Goal: Transaction & Acquisition: Purchase product/service

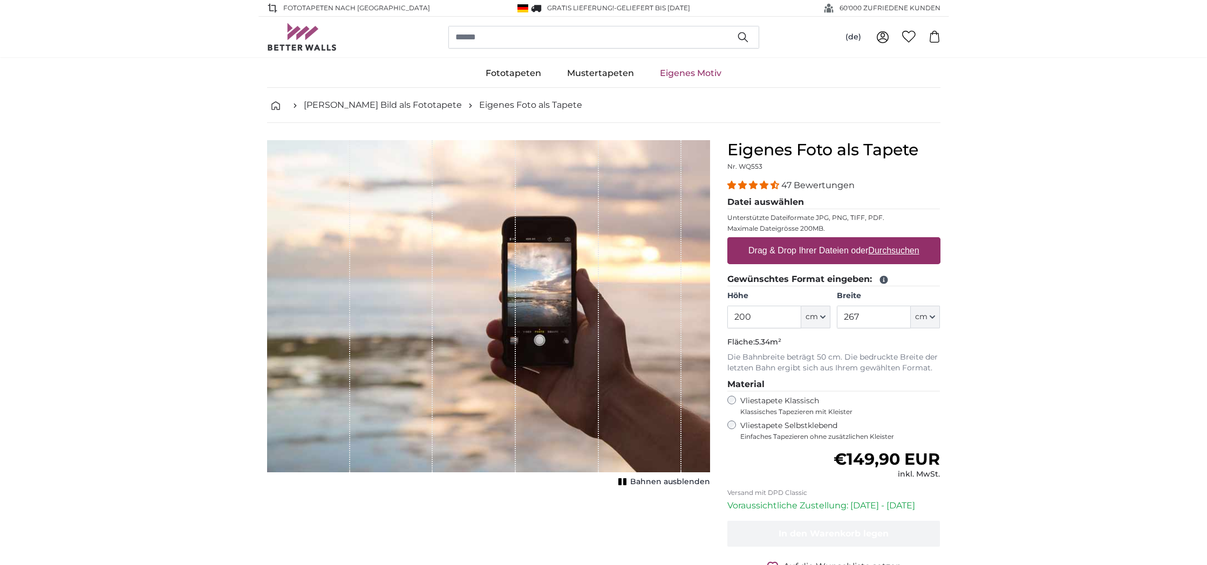
click at [887, 249] on u "Durchsuchen" at bounding box center [893, 250] width 51 height 9
click at [887, 241] on input "Drag & Drop Ihrer Dateien oder Durchsuchen" at bounding box center [833, 238] width 213 height 3
type input "**********"
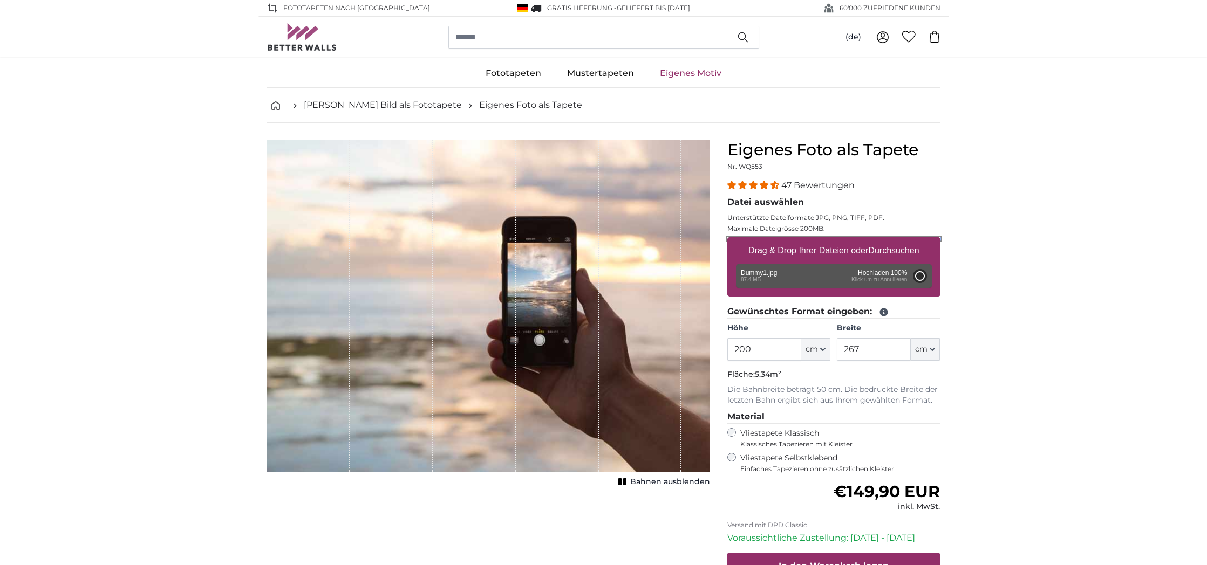
type input "282"
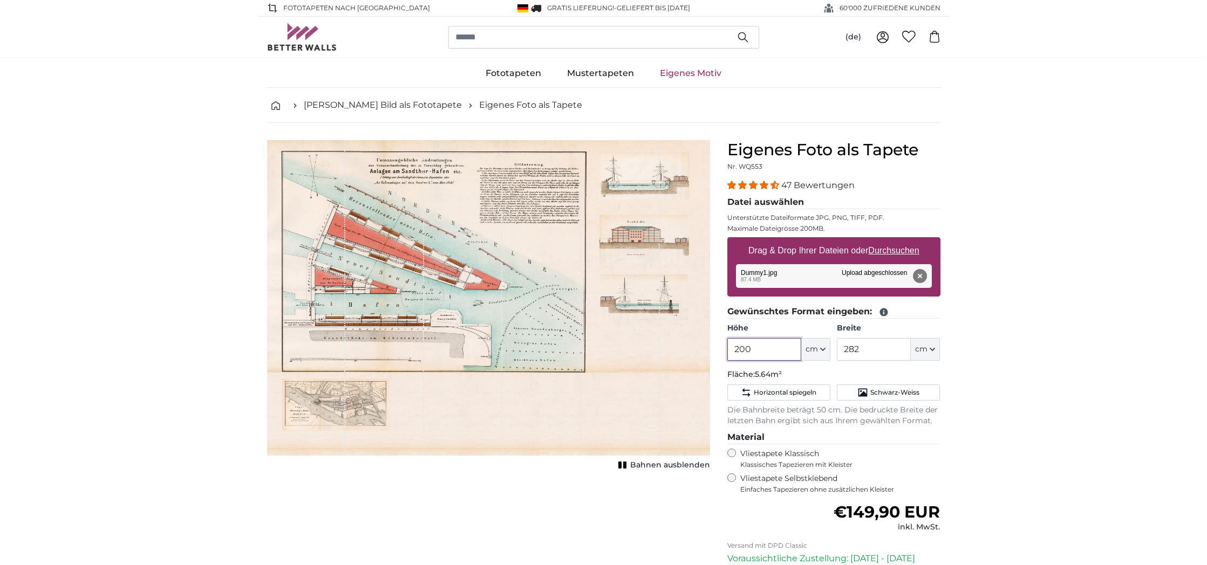
drag, startPoint x: 737, startPoint y: 350, endPoint x: 728, endPoint y: 349, distance: 8.6
click at [728, 349] on input "200" at bounding box center [764, 349] width 74 height 23
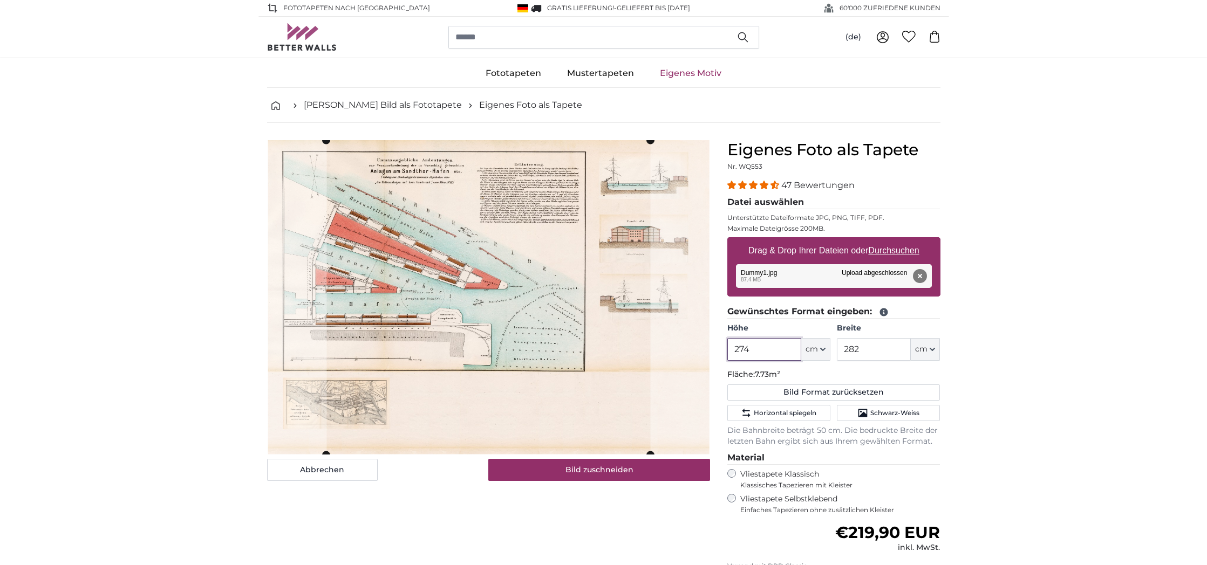
type input "274"
drag, startPoint x: 868, startPoint y: 348, endPoint x: 833, endPoint y: 348, distance: 34.5
click at [833, 348] on div "Höhe 274 ft cm Centimeter (cm) Inches (inch) Feet (ft. in.) Breite 282 ft cm Ce…" at bounding box center [833, 342] width 213 height 38
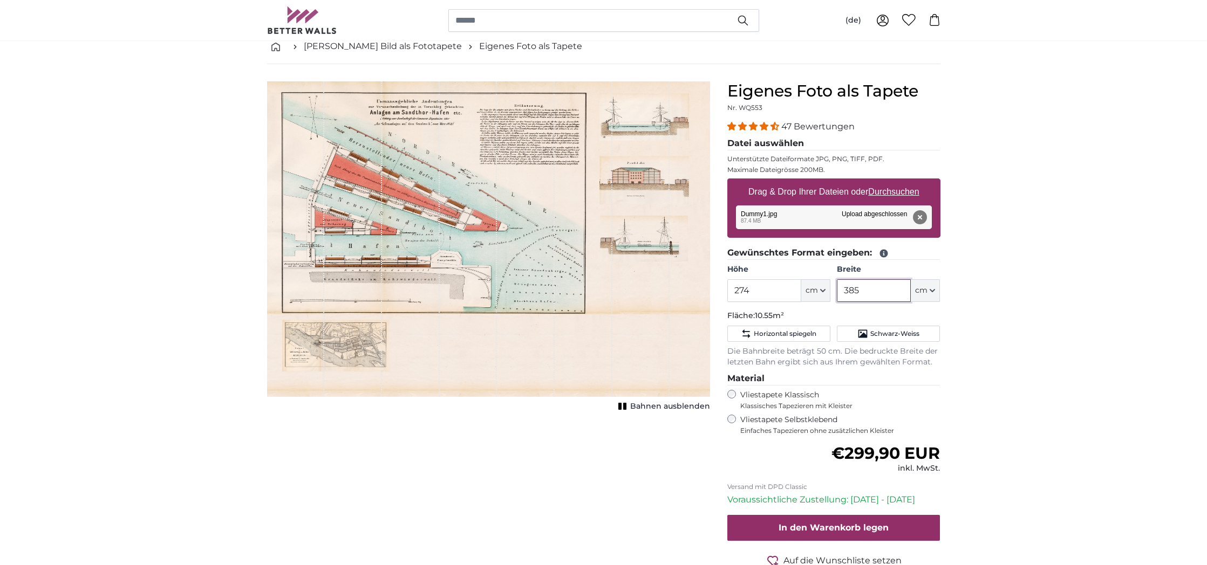
scroll to position [60, 0]
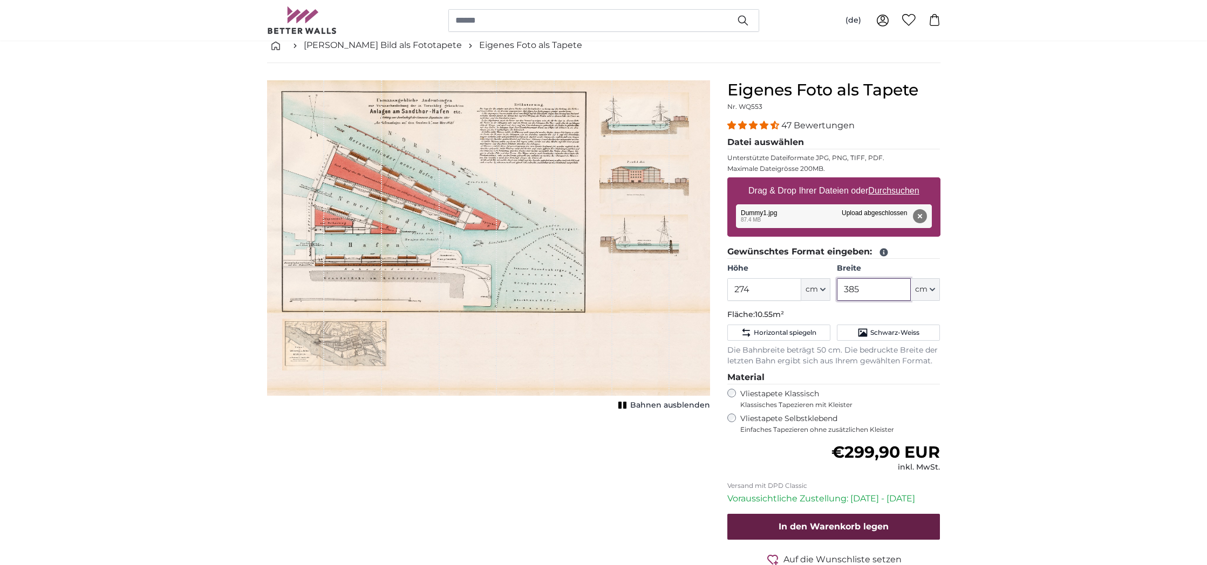
type input "385"
click at [857, 526] on span "In den Warenkorb legen" at bounding box center [833, 527] width 110 height 10
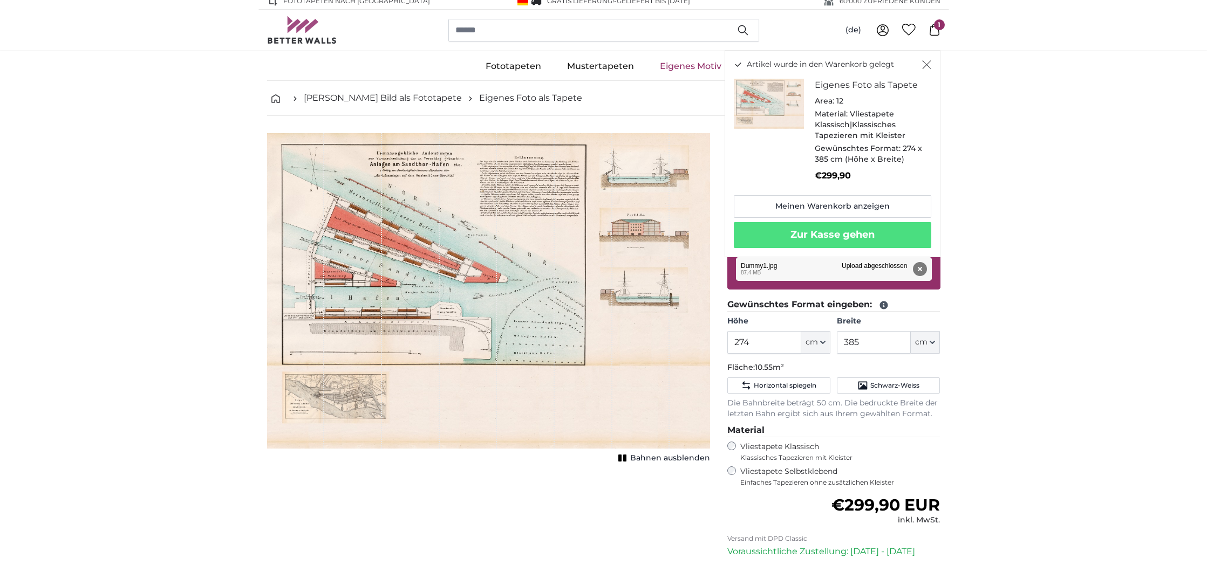
scroll to position [0, 0]
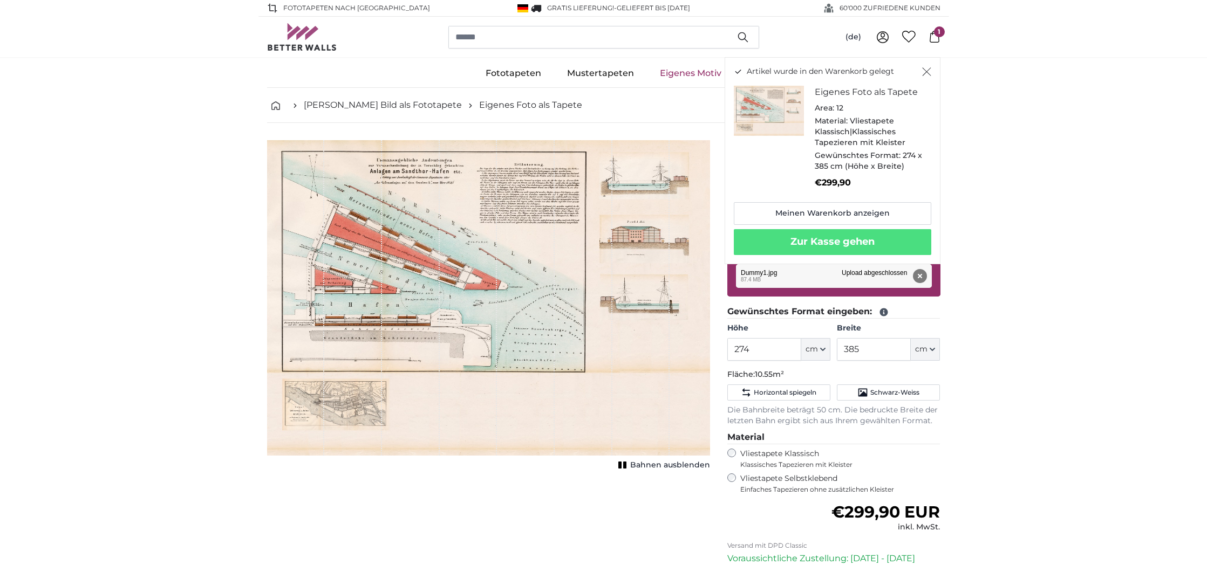
click at [922, 70] on icon "Schließen" at bounding box center [926, 71] width 9 height 9
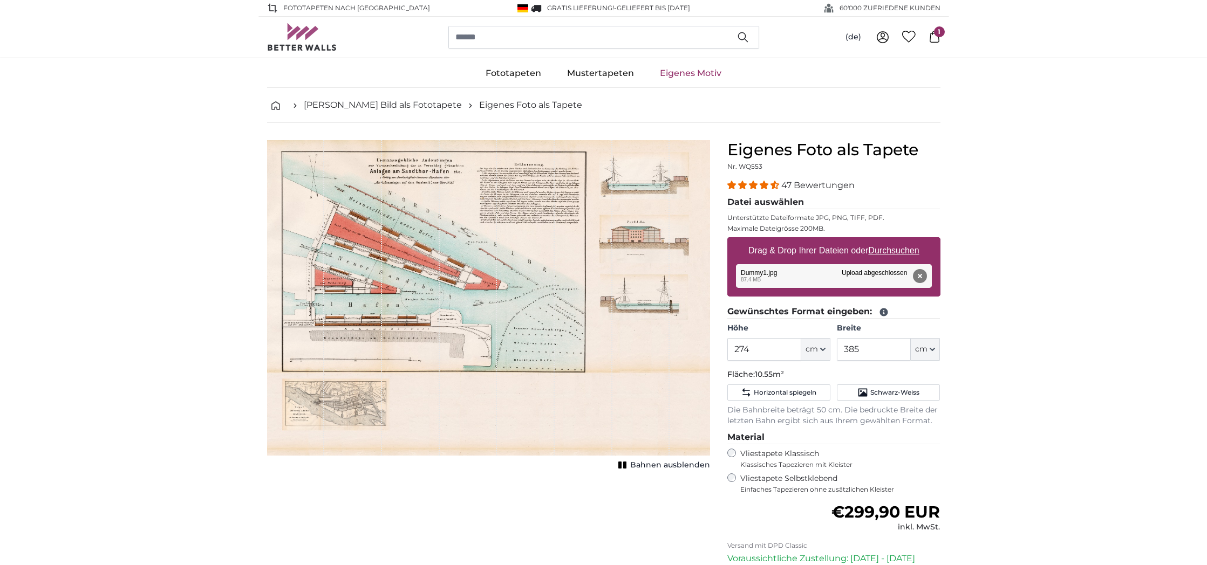
click at [884, 250] on u "Durchsuchen" at bounding box center [893, 250] width 51 height 9
click at [884, 241] on input "Drag & Drop Ihrer Dateien oder Durchsuchen" at bounding box center [833, 238] width 213 height 3
type input "**********"
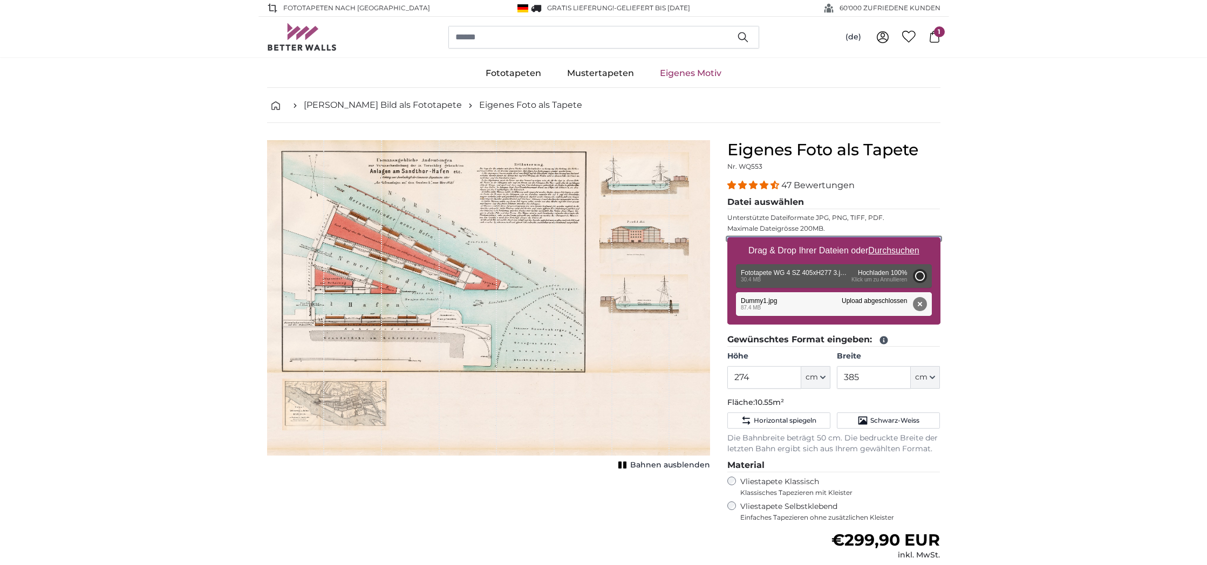
type input "282"
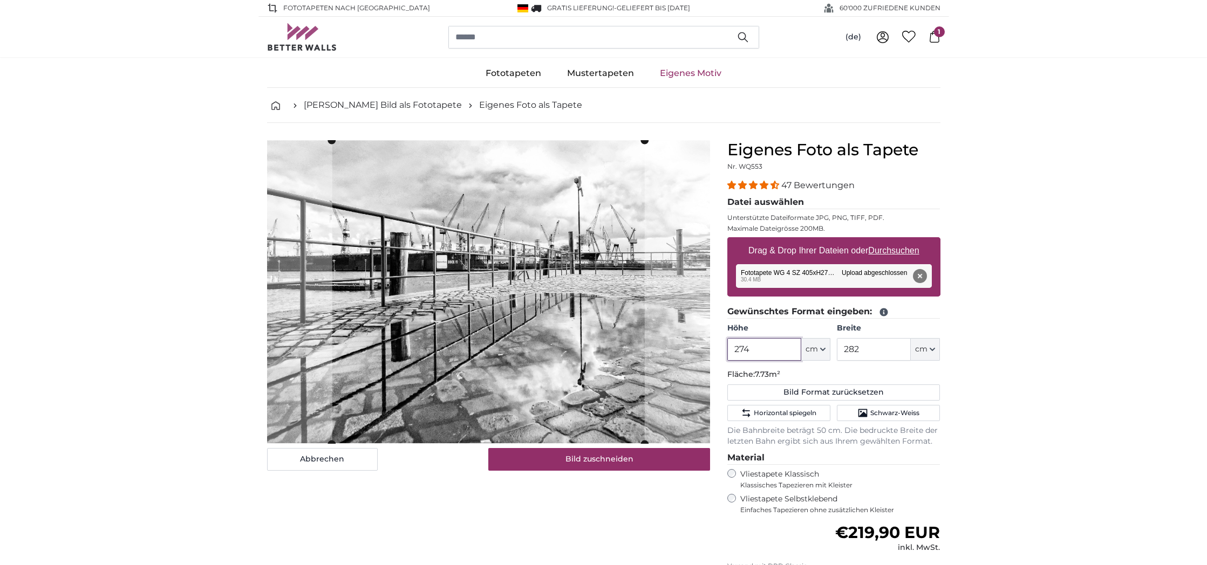
drag, startPoint x: 759, startPoint y: 352, endPoint x: 718, endPoint y: 348, distance: 41.2
click at [719, 348] on div "Eigenes Foto als Tapete Nr. WQ553 47 Bewertungen Datei auswählen Unterstützte D…" at bounding box center [834, 419] width 230 height 559
type input "277"
drag, startPoint x: 866, startPoint y: 352, endPoint x: 818, endPoint y: 349, distance: 48.6
click at [818, 349] on div "Höhe 277 ft cm Centimeter (cm) Inches (inch) Feet (ft. in.) Breite 282 ft cm Ce…" at bounding box center [833, 342] width 213 height 38
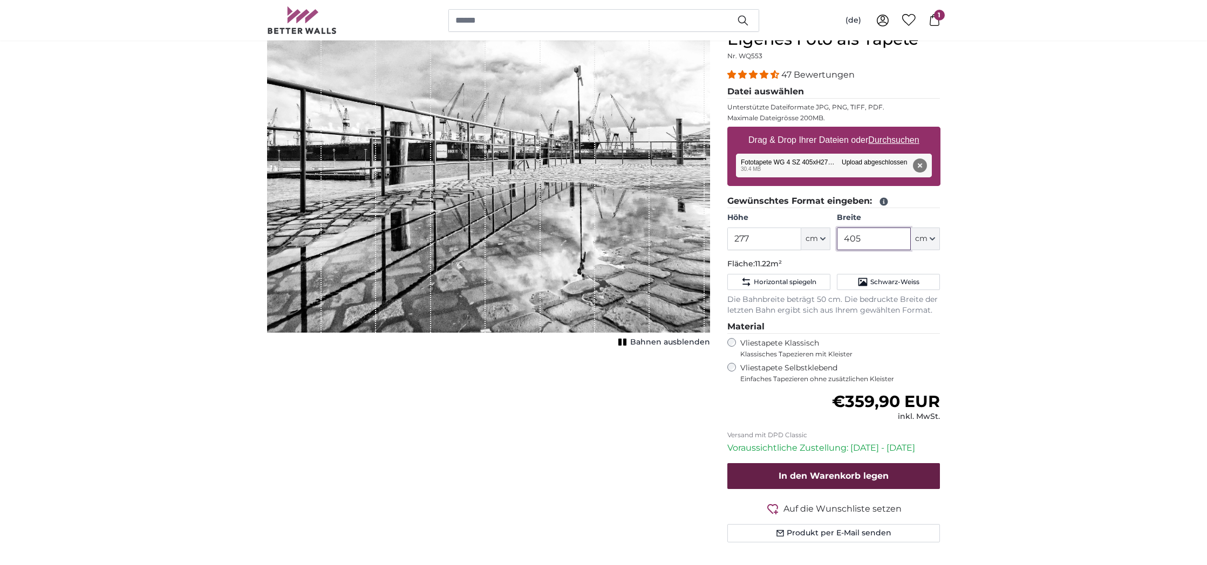
scroll to position [114, 0]
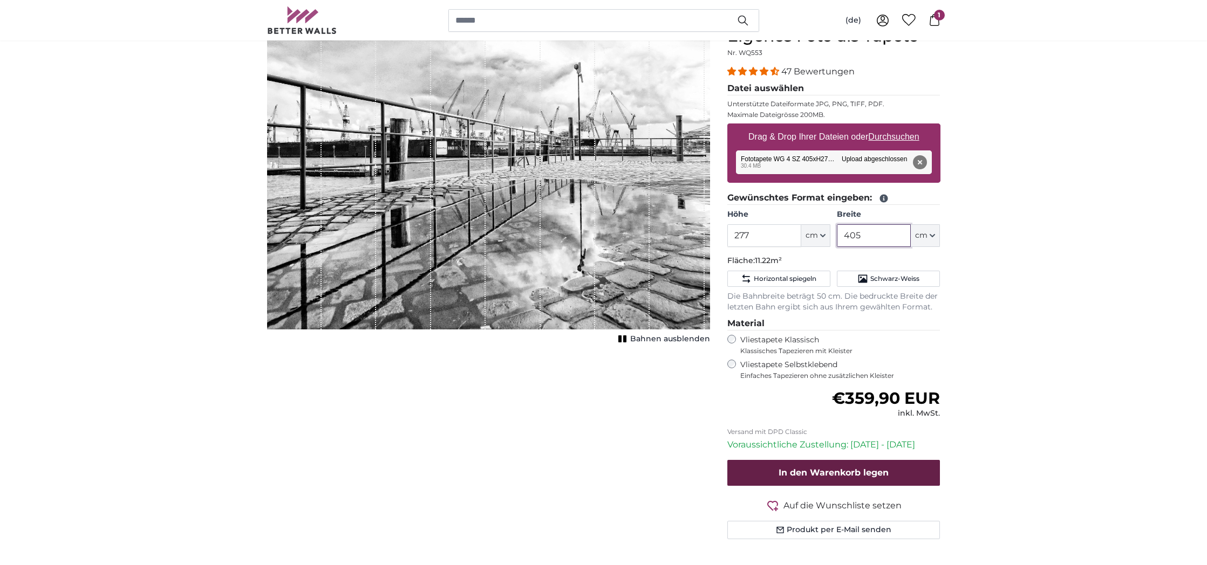
type input "405"
click at [866, 474] on span "In den Warenkorb legen" at bounding box center [833, 473] width 110 height 10
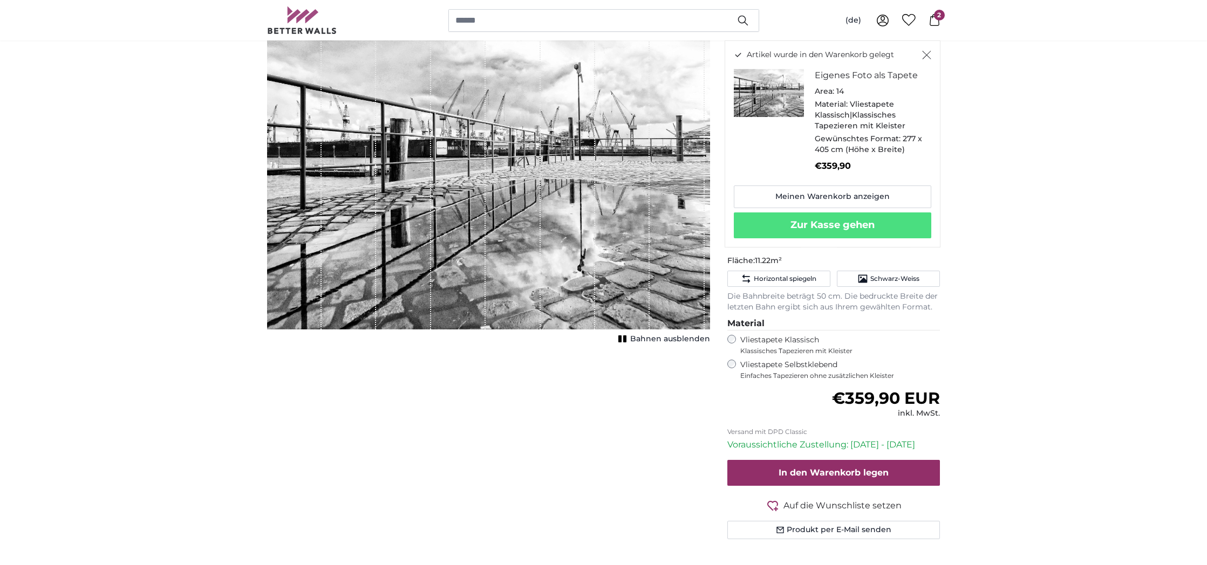
click at [925, 54] on icon "Schließen" at bounding box center [926, 55] width 9 height 9
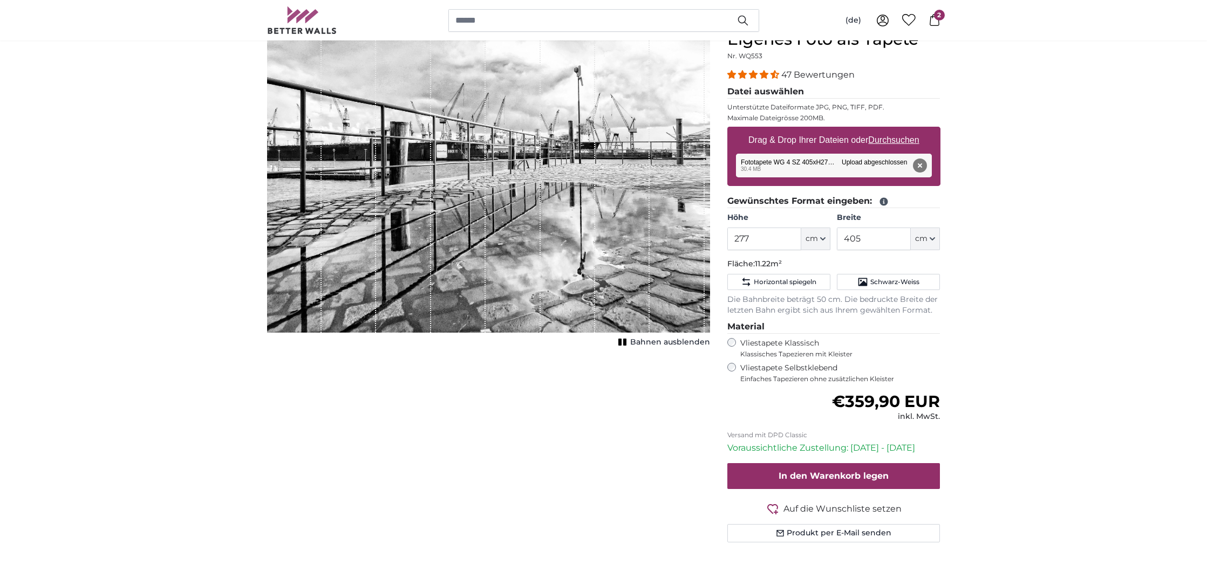
click at [879, 136] on u "Durchsuchen" at bounding box center [893, 139] width 51 height 9
click at [879, 130] on input "Drag & Drop Ihrer Dateien oder Durchsuchen" at bounding box center [833, 128] width 213 height 3
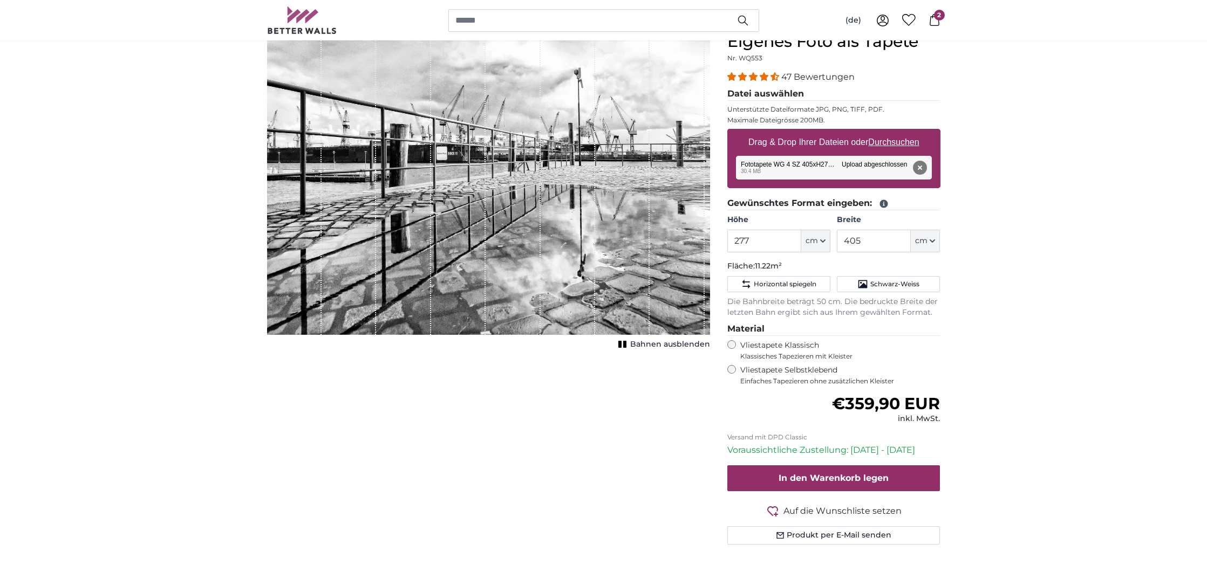
scroll to position [107, 0]
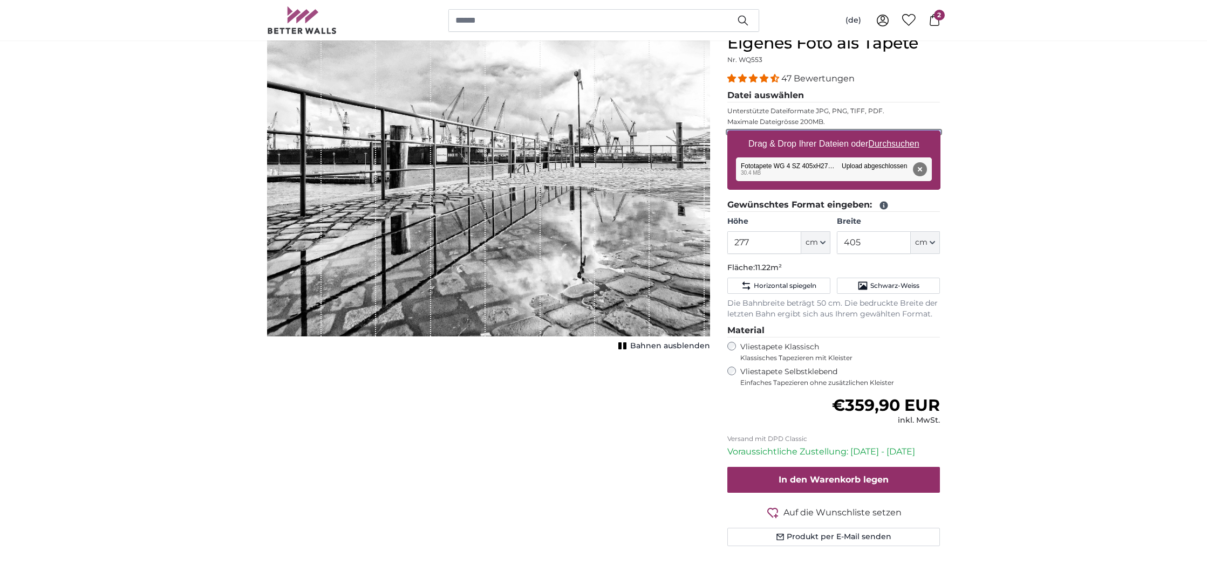
type input "**********"
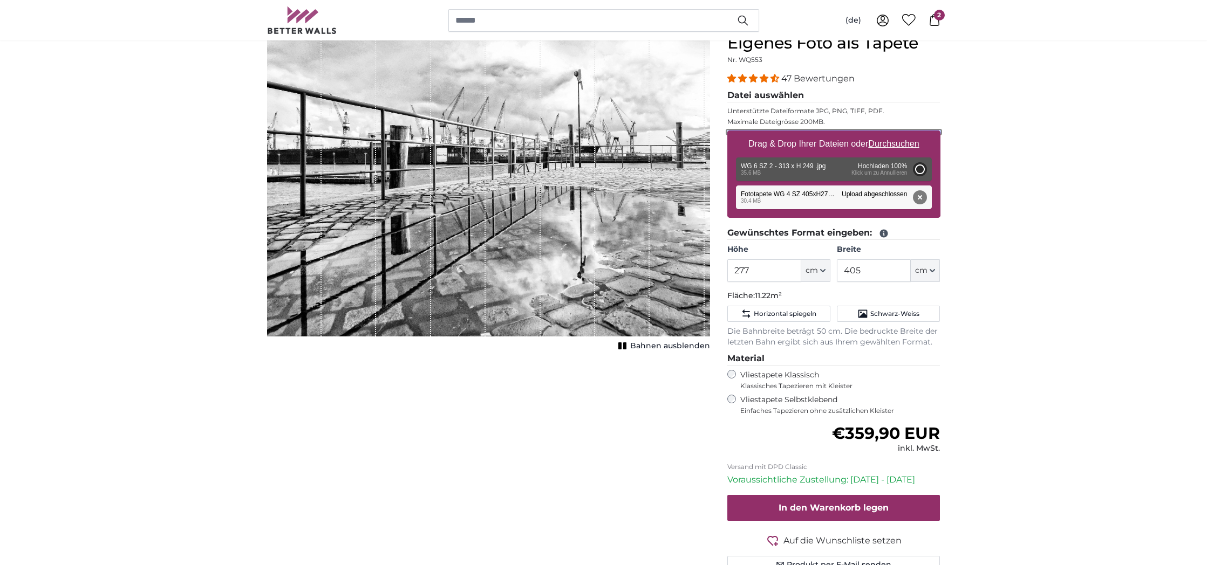
type input "282"
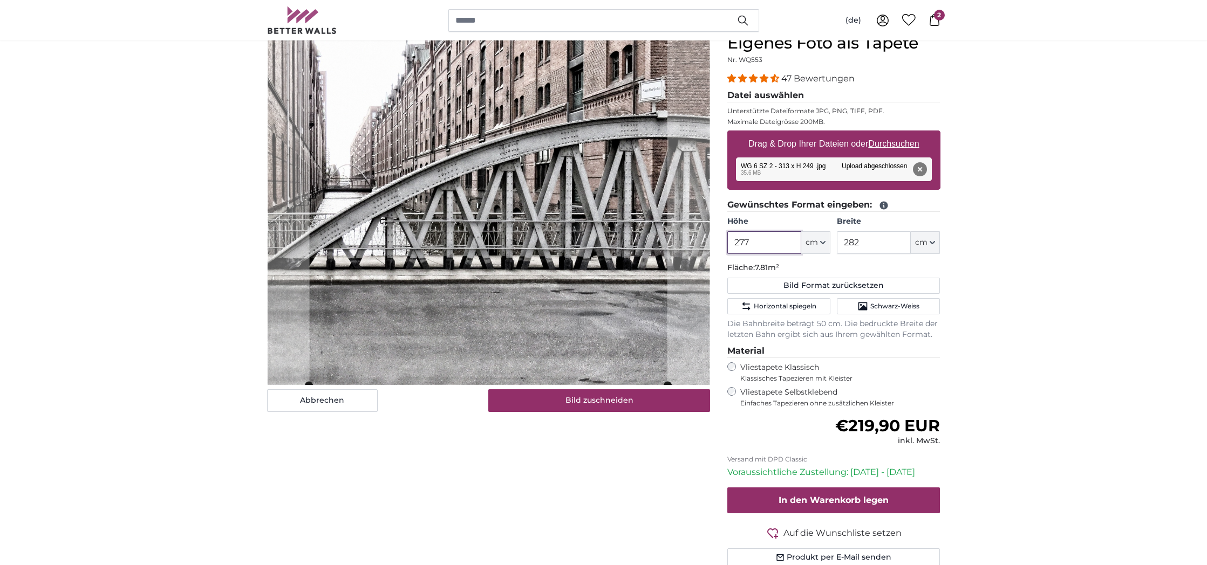
drag, startPoint x: 759, startPoint y: 243, endPoint x: 682, endPoint y: 236, distance: 77.0
click at [682, 236] on product-detail "Abbrechen Bild zuschneiden Bahnen ausblenden Eigenes Foto als Tapete Nr. WQ553 …" at bounding box center [603, 304] width 690 height 577
drag, startPoint x: 754, startPoint y: 243, endPoint x: 693, endPoint y: 237, distance: 60.7
click at [693, 237] on product-detail "Abbrechen Bild zuschneiden Bahnen ausblenden Eigenes Foto als Tapete Nr. WQ553 …" at bounding box center [603, 304] width 690 height 577
type input "2"
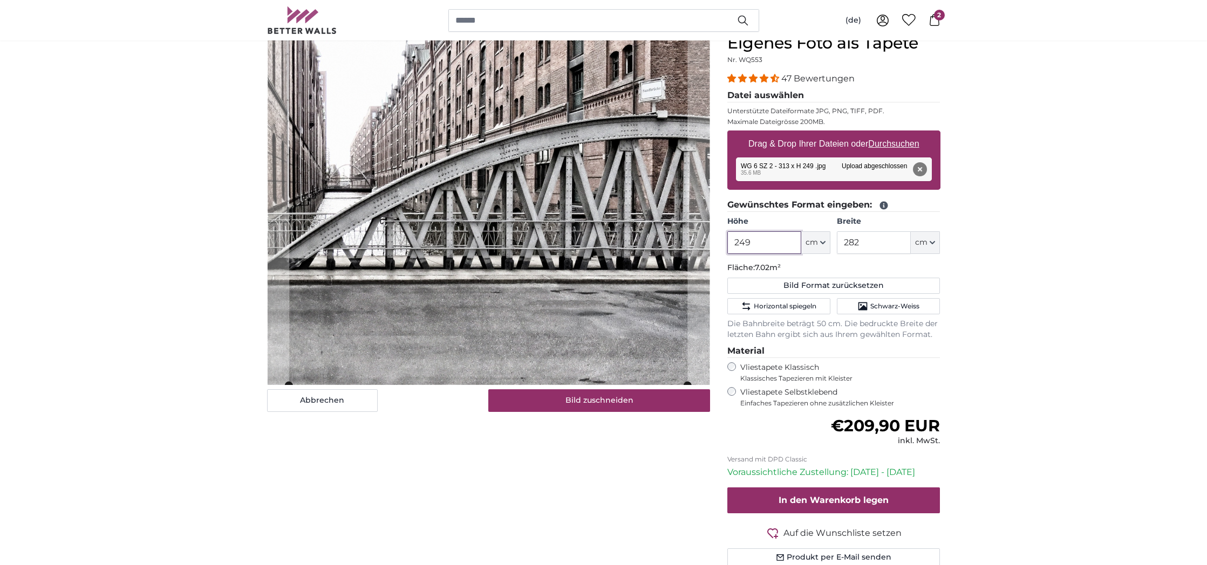
type input "249"
drag, startPoint x: 875, startPoint y: 247, endPoint x: 832, endPoint y: 243, distance: 42.7
click at [832, 243] on div "Höhe 249 ft cm Centimeter (cm) Inches (inch) Feet (ft. in.) Breite 282 ft cm Ce…" at bounding box center [833, 235] width 213 height 38
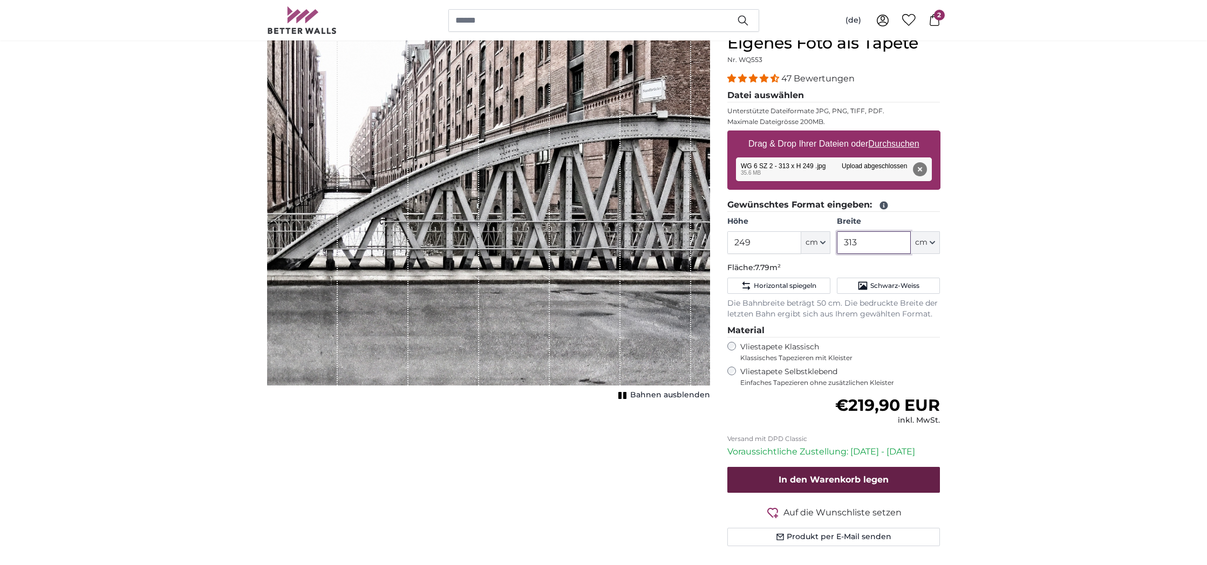
type input "313"
click at [805, 483] on span "In den Warenkorb legen" at bounding box center [833, 480] width 110 height 10
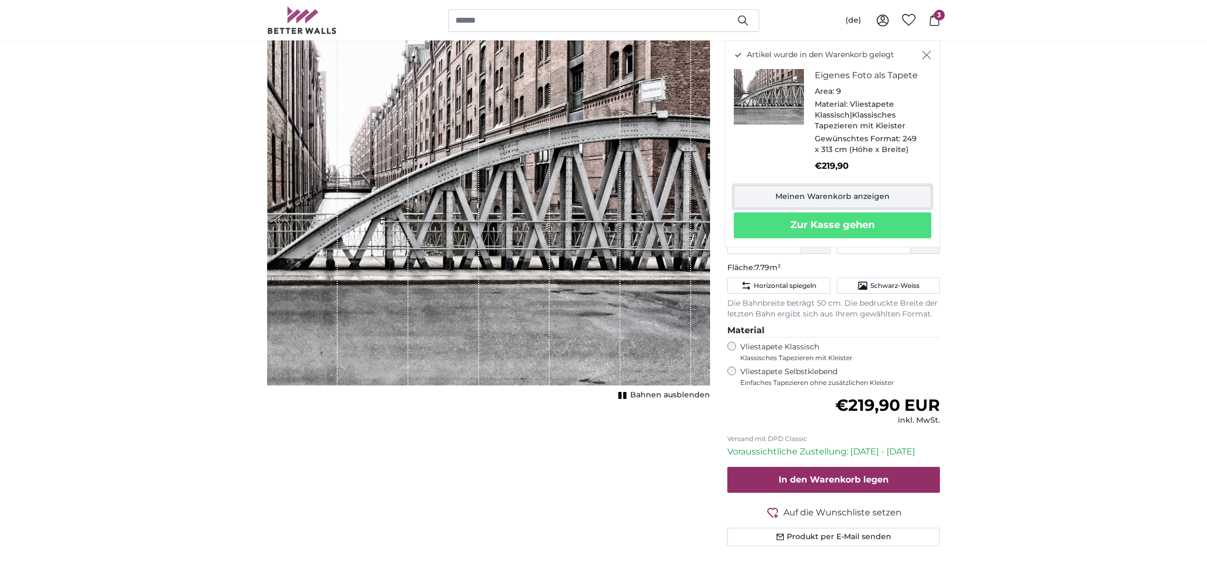
click at [857, 200] on link "Meinen Warenkorb anzeigen" at bounding box center [832, 197] width 197 height 23
